Goal: Task Accomplishment & Management: Use online tool/utility

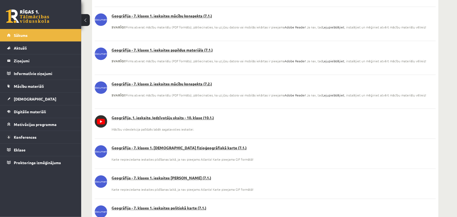
scroll to position [339, 0]
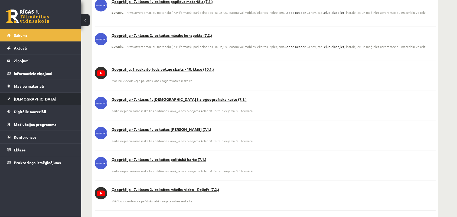
click at [20, 101] on span "[DEMOGRAPHIC_DATA]" at bounding box center [35, 98] width 43 height 5
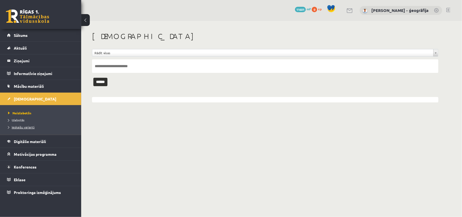
click at [20, 126] on span "Ieskaišu varianti" at bounding box center [21, 127] width 27 height 4
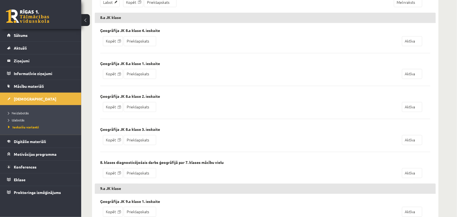
scroll to position [914, 0]
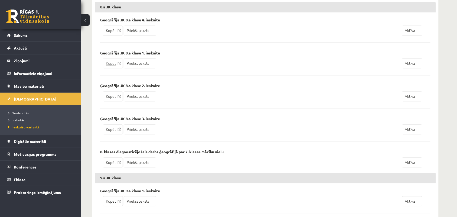
click at [112, 68] on link "Kopēt" at bounding box center [113, 64] width 20 height 10
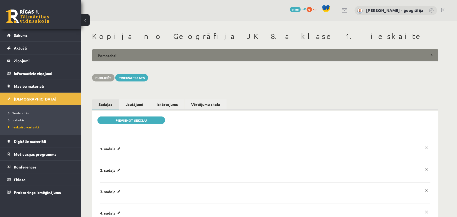
click at [112, 54] on legend "Pamatdati" at bounding box center [265, 55] width 347 height 12
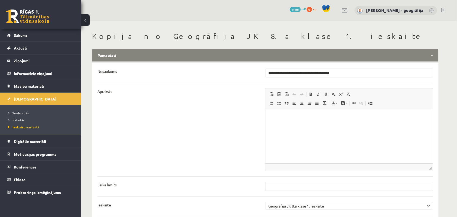
drag, startPoint x: 284, startPoint y: 74, endPoint x: 255, endPoint y: 74, distance: 29.8
click at [255, 74] on li "**********" at bounding box center [266, 73] width 336 height 9
type input "**********"
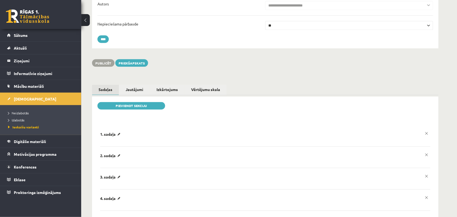
scroll to position [203, 0]
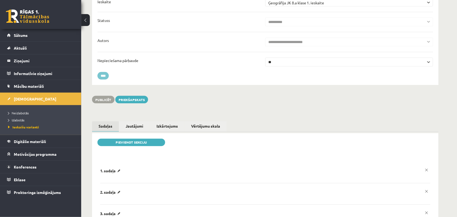
click at [104, 78] on input "****" at bounding box center [103, 76] width 11 height 8
type input "********"
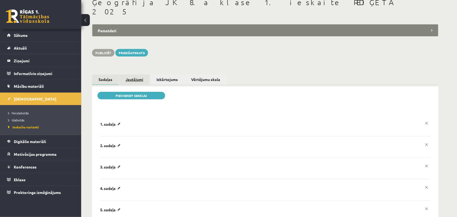
scroll to position [34, 0]
click at [129, 75] on link "Jautājumi" at bounding box center [134, 80] width 31 height 10
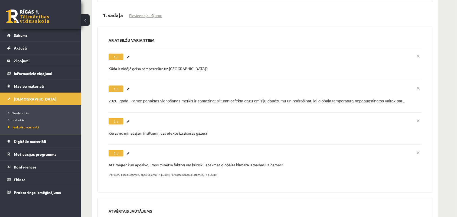
scroll to position [169, 0]
click at [129, 53] on link "Labot" at bounding box center [128, 56] width 5 height 7
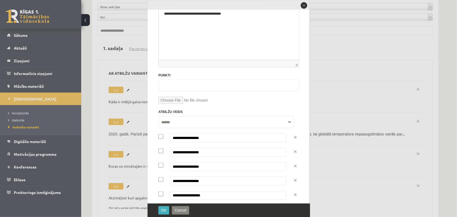
scroll to position [96, 0]
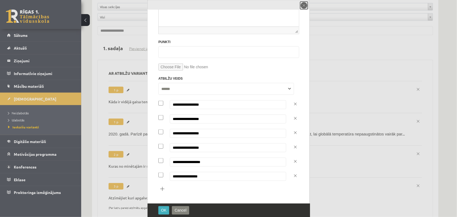
click at [303, 6] on button "close" at bounding box center [304, 6] width 8 height 8
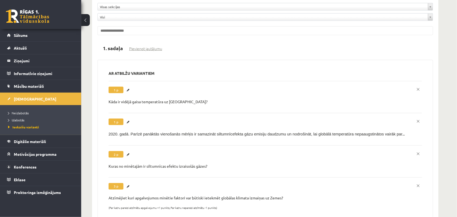
scroll to position [0, 0]
click at [128, 119] on link "Labot" at bounding box center [128, 122] width 5 height 7
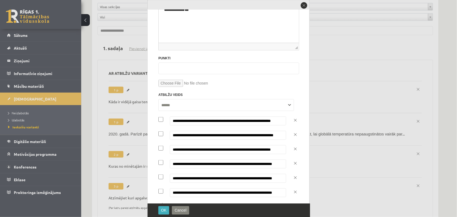
scroll to position [96, 0]
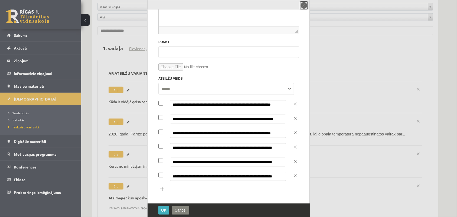
click at [305, 6] on button "close" at bounding box center [304, 6] width 8 height 8
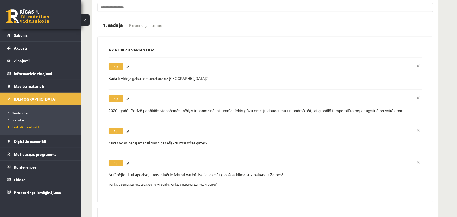
scroll to position [169, 0]
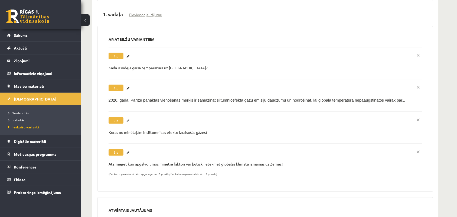
click at [128, 117] on link "Labot" at bounding box center [128, 120] width 5 height 7
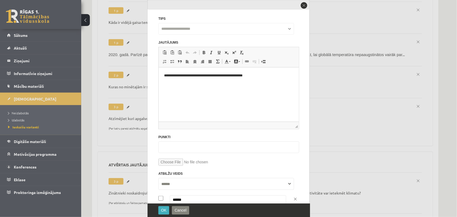
scroll to position [0, 0]
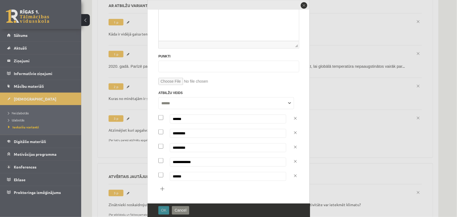
click at [166, 210] on span "OK" at bounding box center [163, 210] width 5 height 4
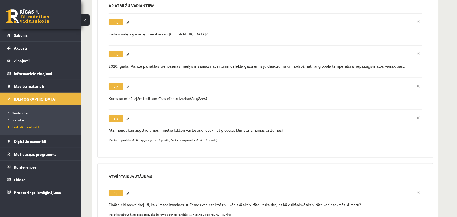
click at [128, 83] on link "Labot" at bounding box center [128, 86] width 5 height 7
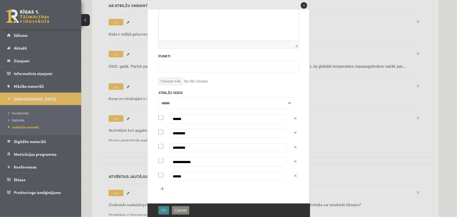
click at [162, 210] on span "OK" at bounding box center [163, 210] width 5 height 4
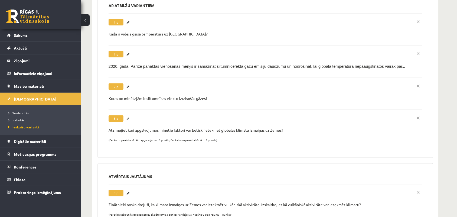
click at [127, 115] on link "Labot" at bounding box center [128, 118] width 5 height 7
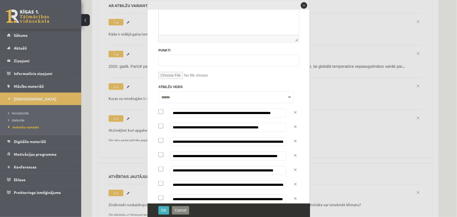
scroll to position [76, 0]
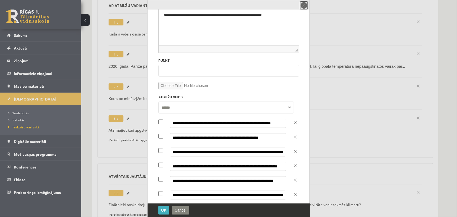
click at [305, 6] on button "close" at bounding box center [304, 6] width 8 height 8
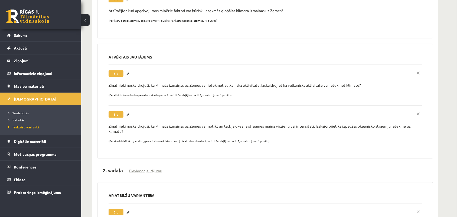
scroll to position [339, 0]
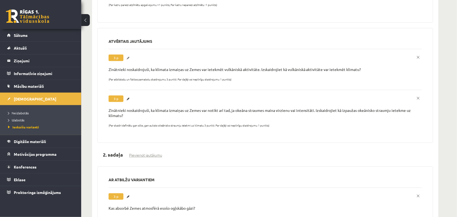
click at [129, 54] on link "Labot" at bounding box center [128, 57] width 5 height 7
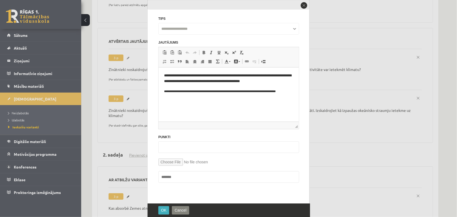
scroll to position [0, 0]
click at [306, 8] on button "close" at bounding box center [304, 6] width 8 height 8
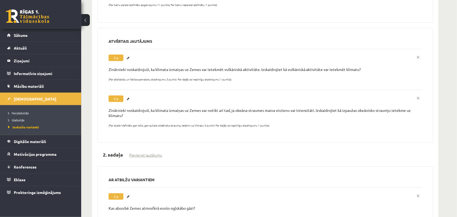
click at [125, 91] on label "**********" at bounding box center [266, 110] width 314 height 41
click at [130, 95] on link "Labot" at bounding box center [128, 98] width 5 height 7
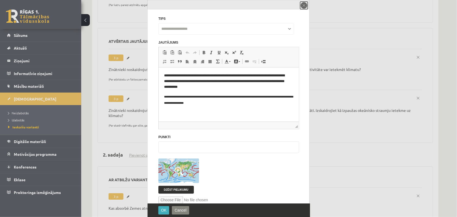
click at [304, 5] on button "close" at bounding box center [304, 6] width 8 height 8
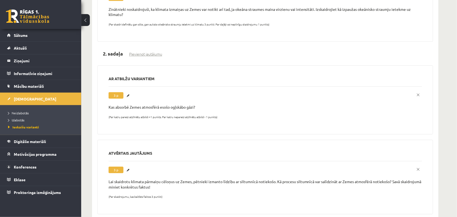
scroll to position [440, 0]
click at [129, 92] on link "Labot" at bounding box center [128, 95] width 5 height 7
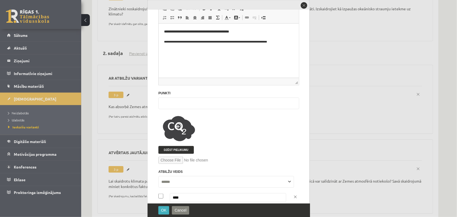
scroll to position [0, 0]
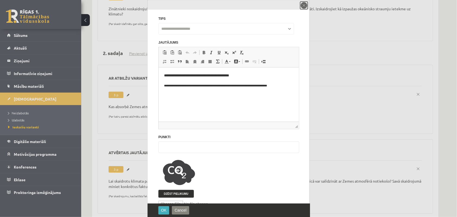
click at [303, 4] on button "close" at bounding box center [304, 6] width 8 height 8
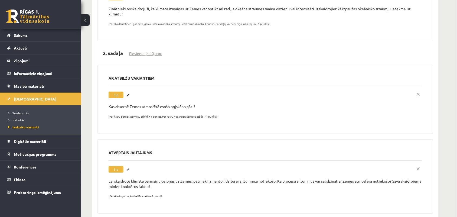
click at [130, 166] on link "Labot" at bounding box center [128, 169] width 5 height 7
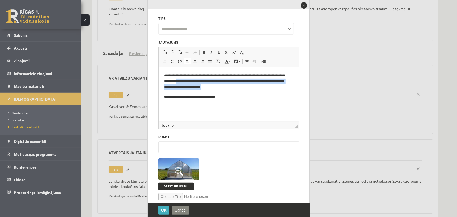
drag, startPoint x: 198, startPoint y: 81, endPoint x: 257, endPoint y: 89, distance: 60.4
click at [257, 89] on p "**********" at bounding box center [226, 81] width 124 height 17
click at [257, 90] on body "**********" at bounding box center [229, 86] width 130 height 27
click at [251, 89] on p "**********" at bounding box center [226, 81] width 124 height 17
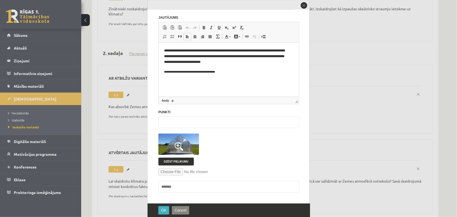
click at [227, 67] on body "**********" at bounding box center [229, 61] width 130 height 27
click at [215, 73] on sub "**********" at bounding box center [189, 72] width 51 height 3
click at [303, 4] on button "close" at bounding box center [304, 6] width 8 height 8
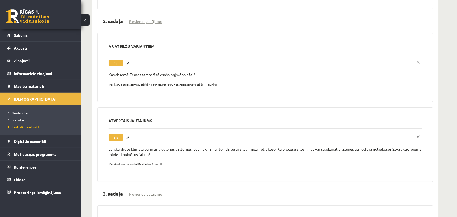
scroll to position [474, 0]
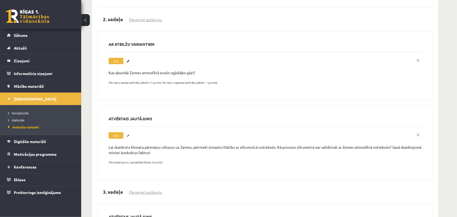
click at [130, 132] on link "Labot" at bounding box center [128, 135] width 5 height 7
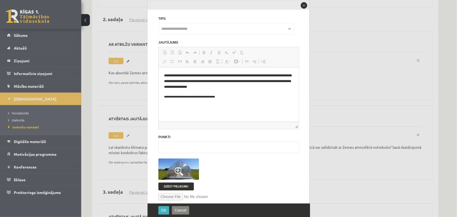
scroll to position [0, 0]
click at [301, 6] on button "close" at bounding box center [304, 6] width 8 height 8
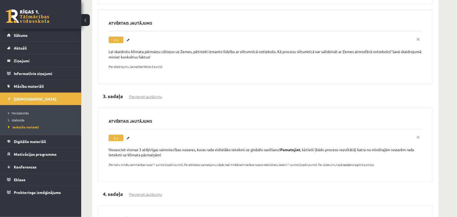
scroll to position [576, 0]
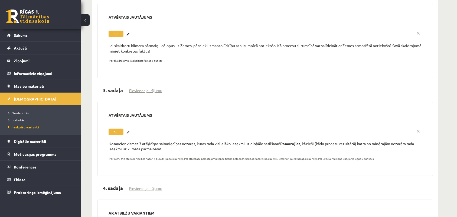
click at [129, 129] on link "Labot" at bounding box center [128, 132] width 5 height 7
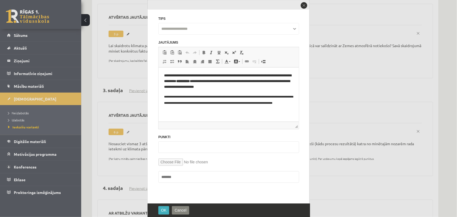
scroll to position [0, 0]
click at [302, 5] on button "close" at bounding box center [304, 6] width 8 height 8
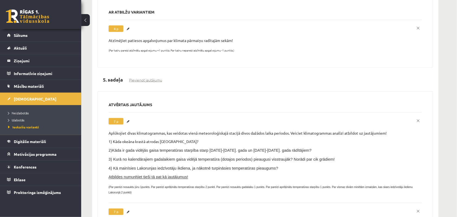
scroll to position [779, 0]
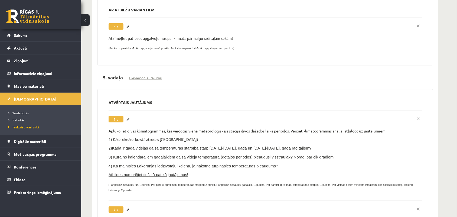
click at [130, 116] on link "Labot" at bounding box center [128, 119] width 5 height 7
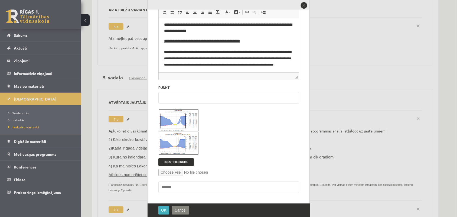
scroll to position [50, 0]
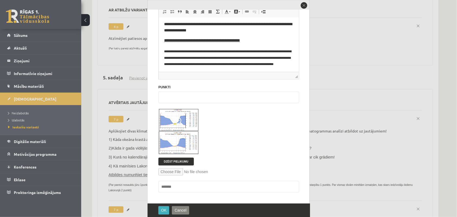
click at [176, 120] on span at bounding box center [179, 121] width 9 height 9
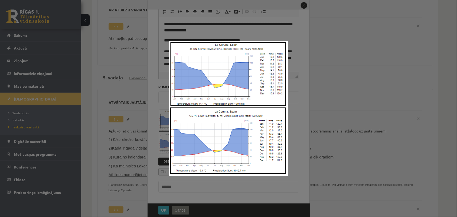
click at [228, 130] on img at bounding box center [228, 108] width 119 height 135
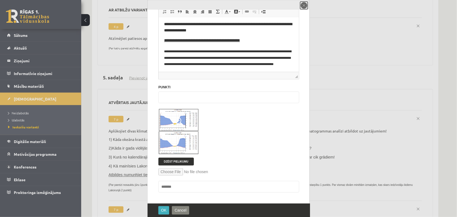
click at [305, 5] on button "close" at bounding box center [304, 6] width 8 height 8
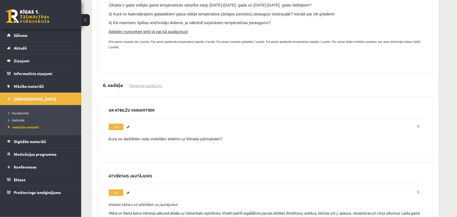
scroll to position [1050, 0]
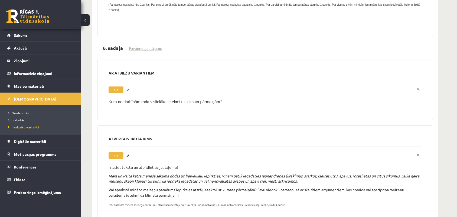
click at [129, 86] on link "Labot" at bounding box center [128, 89] width 5 height 7
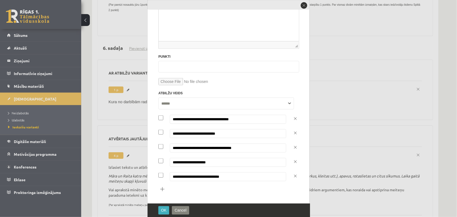
scroll to position [81, 0]
click at [305, 5] on button "close" at bounding box center [304, 6] width 8 height 8
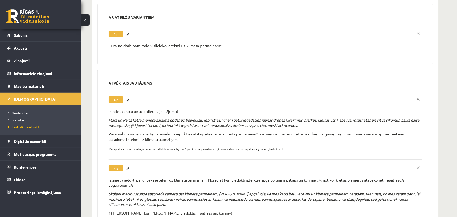
scroll to position [1118, 0]
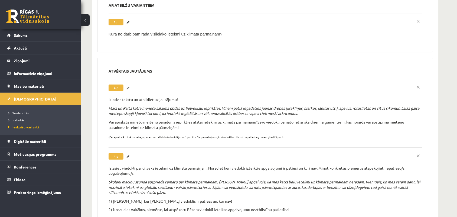
click at [128, 85] on link "Labot" at bounding box center [128, 88] width 5 height 7
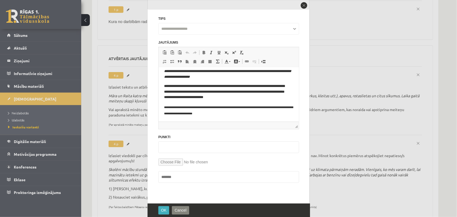
scroll to position [1137, 0]
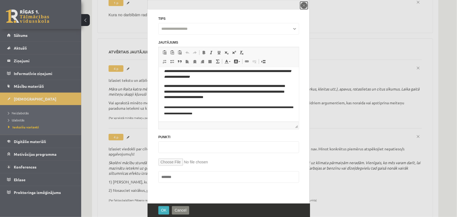
click at [307, 3] on button "close" at bounding box center [304, 6] width 8 height 8
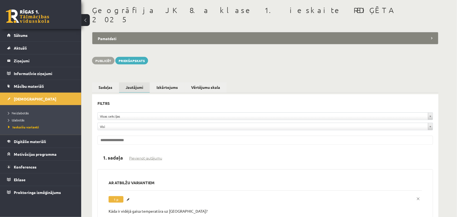
scroll to position [0, 0]
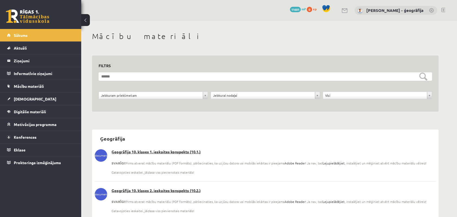
click at [17, 101] on link "[DEMOGRAPHIC_DATA]" at bounding box center [40, 99] width 67 height 12
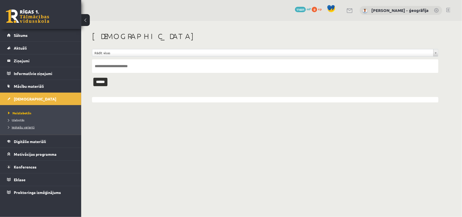
click at [21, 126] on span "Ieskaišu varianti" at bounding box center [21, 127] width 27 height 4
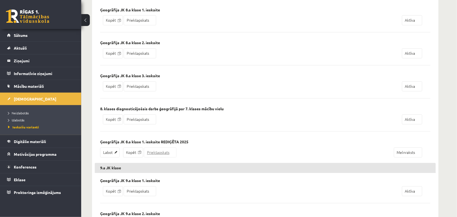
scroll to position [948, 0]
